Goal: Transaction & Acquisition: Book appointment/travel/reservation

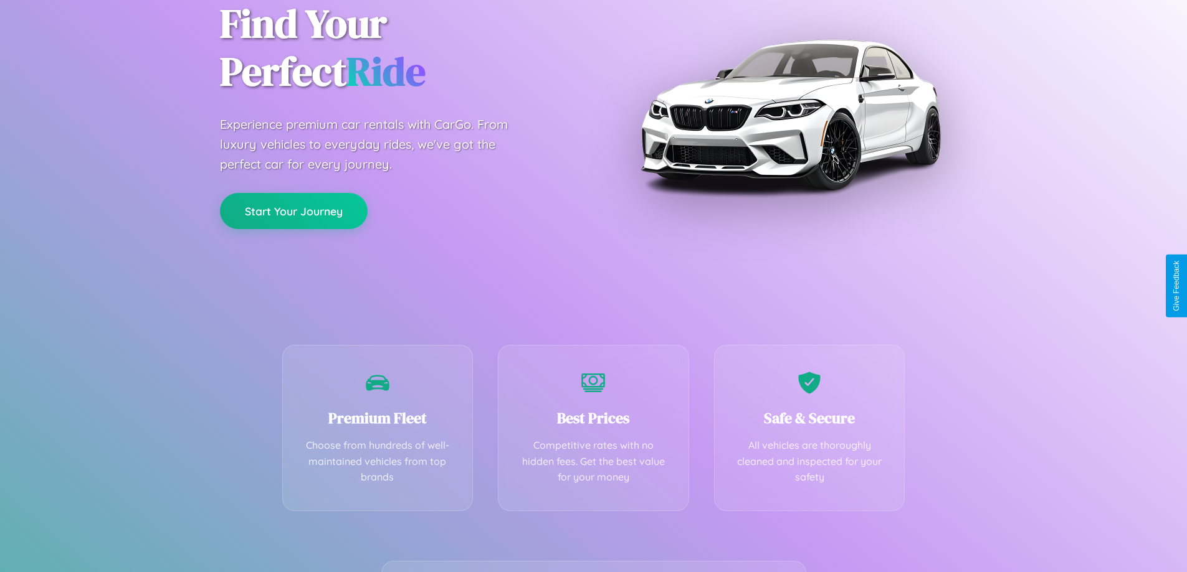
scroll to position [245, 0]
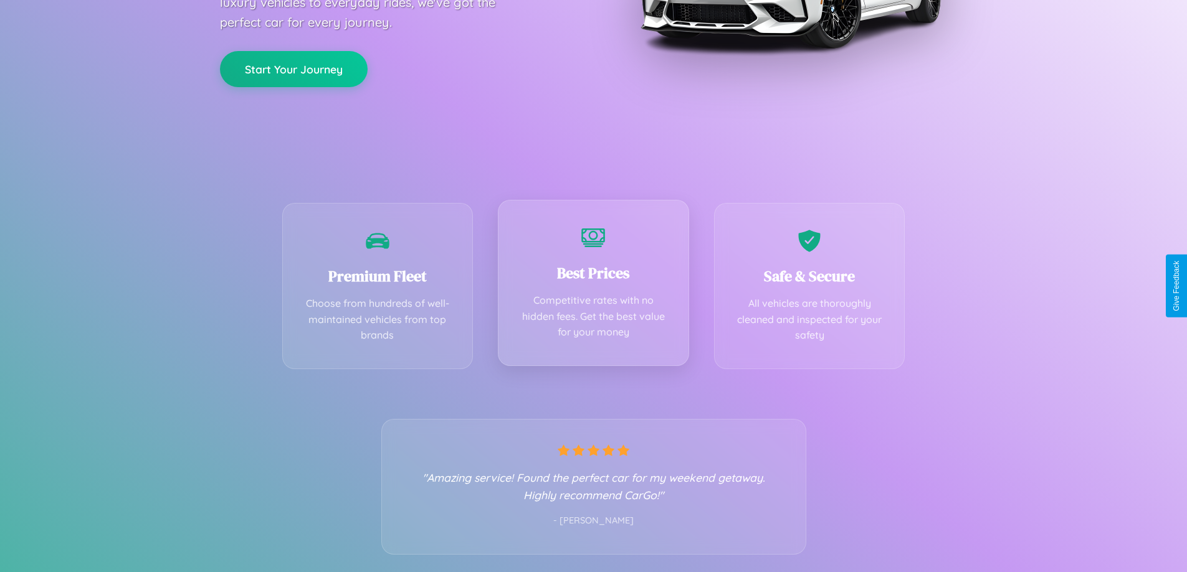
click at [593, 286] on div "Best Prices Competitive rates with no hidden fees. Get the best value for your …" at bounding box center [593, 283] width 191 height 166
click at [293, 68] on button "Start Your Journey" at bounding box center [294, 68] width 148 height 36
click at [293, 67] on button "Start Your Journey" at bounding box center [294, 68] width 148 height 36
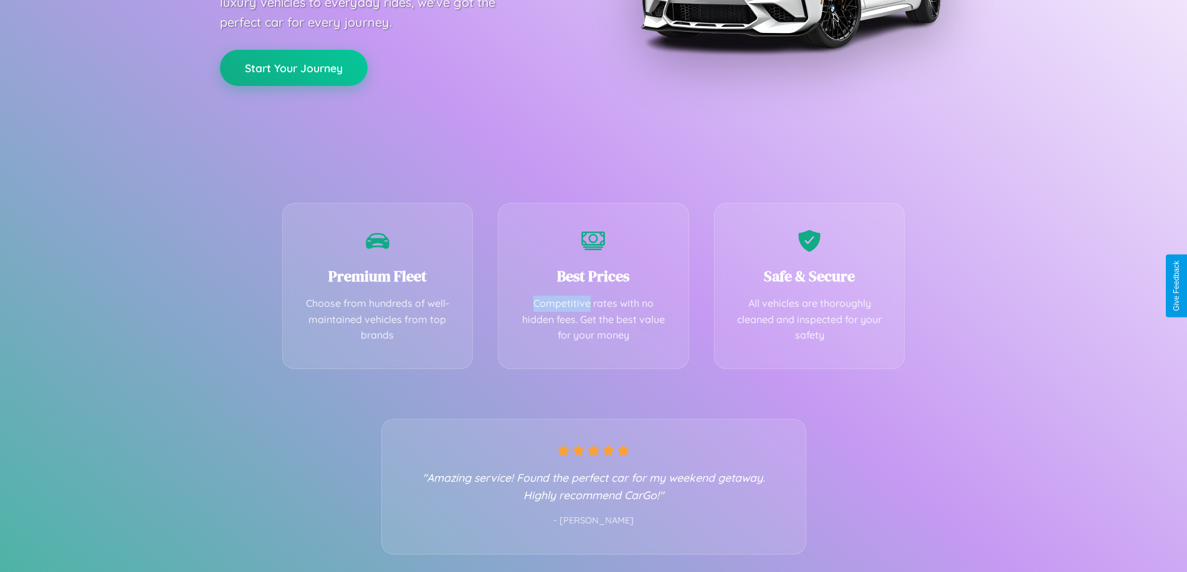
click at [293, 67] on button "Start Your Journey" at bounding box center [294, 68] width 148 height 36
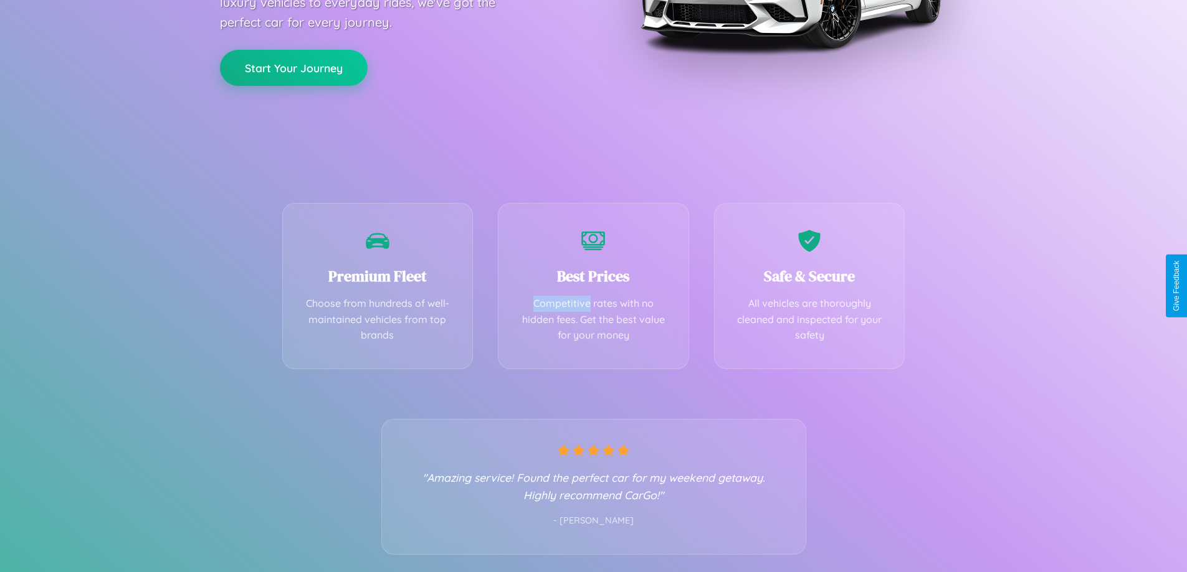
click at [293, 67] on button "Start Your Journey" at bounding box center [294, 68] width 148 height 36
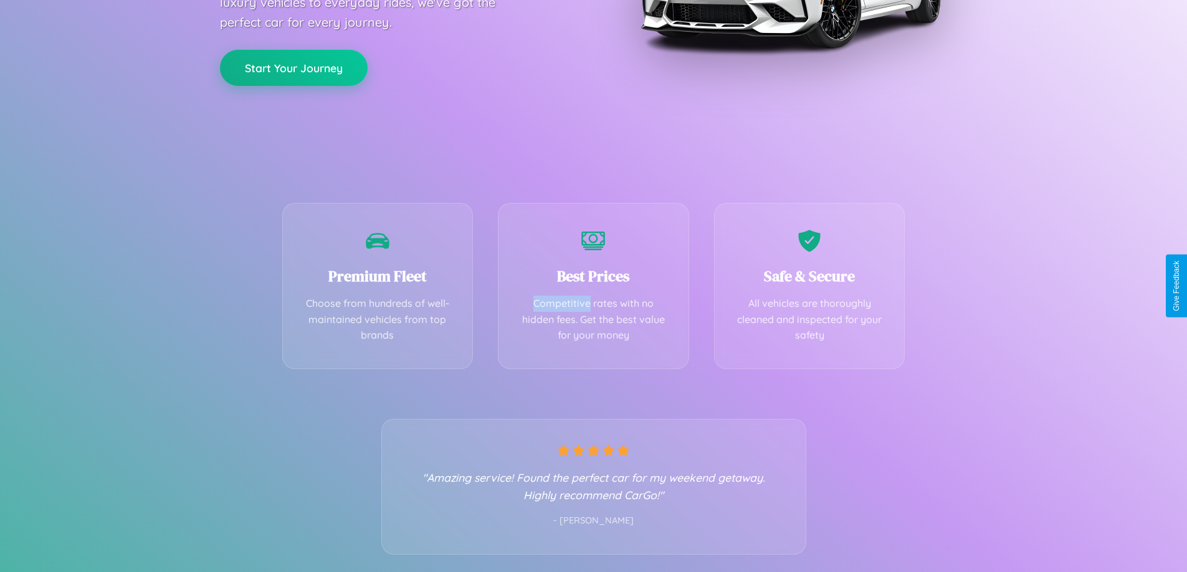
click at [293, 67] on button "Start Your Journey" at bounding box center [294, 68] width 148 height 36
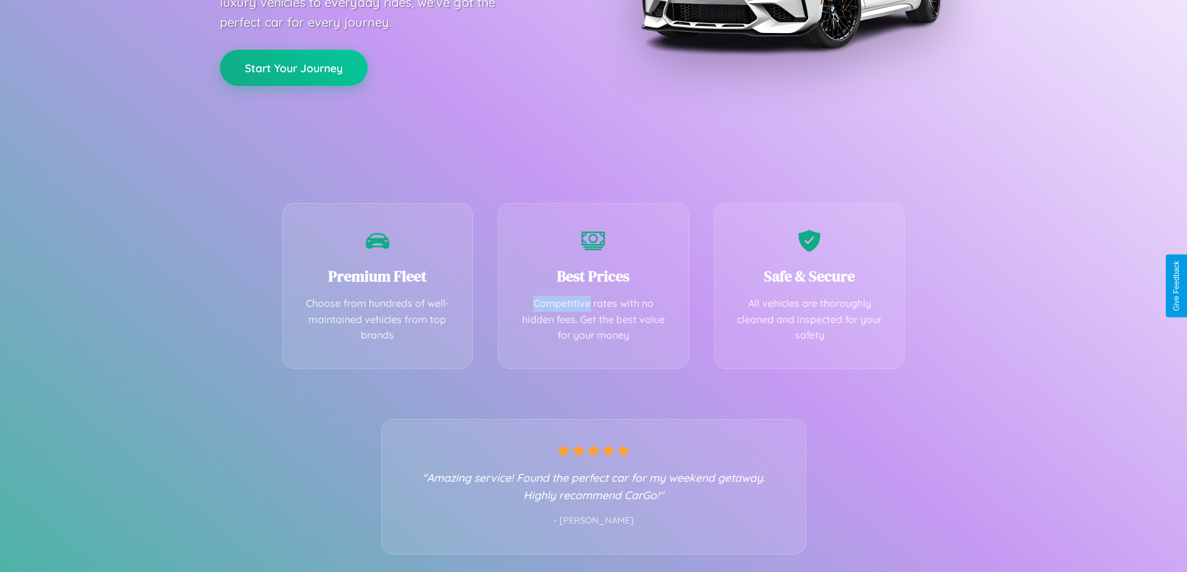
click at [293, 67] on button "Start Your Journey" at bounding box center [294, 68] width 148 height 36
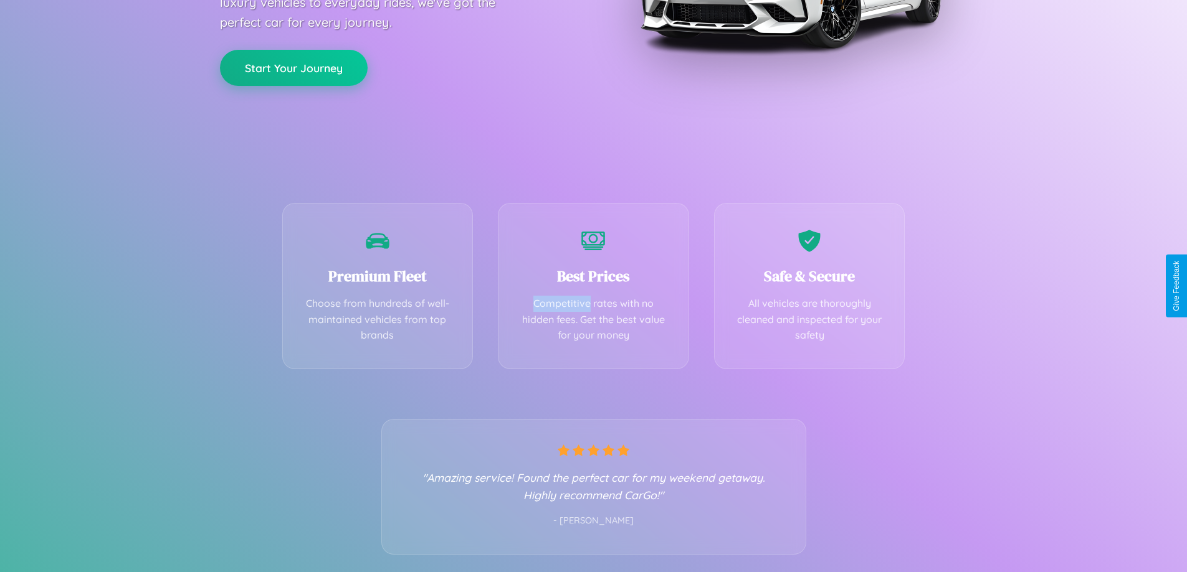
click at [293, 67] on button "Start Your Journey" at bounding box center [294, 68] width 148 height 36
